Goal: Task Accomplishment & Management: Complete application form

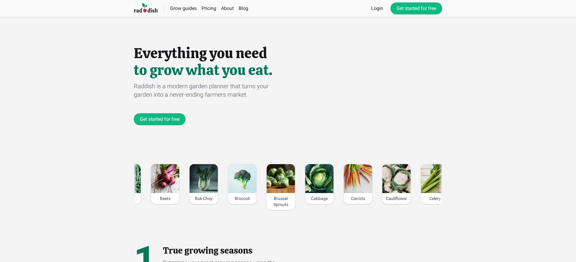
scroll to position [0, 768]
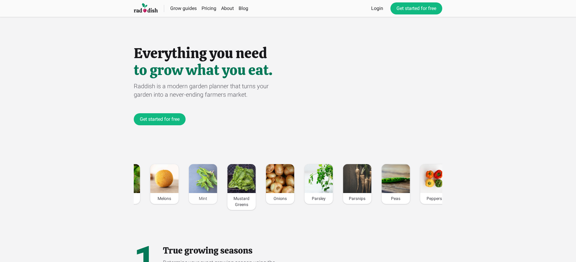
click at [202, 198] on div "Mint" at bounding box center [203, 198] width 28 height 11
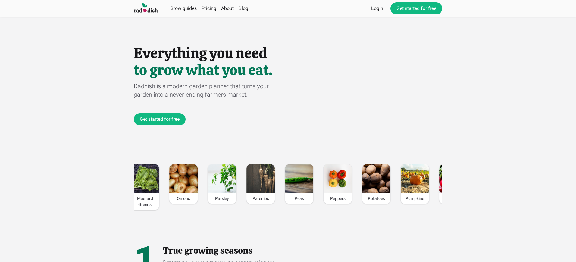
click at [120, 198] on div "Mint" at bounding box center [106, 198] width 28 height 11
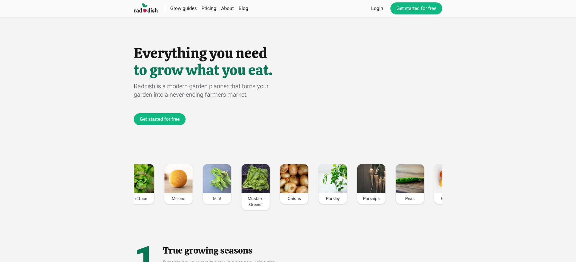
click at [217, 198] on div "Mint" at bounding box center [217, 198] width 28 height 11
